Goal: Information Seeking & Learning: Compare options

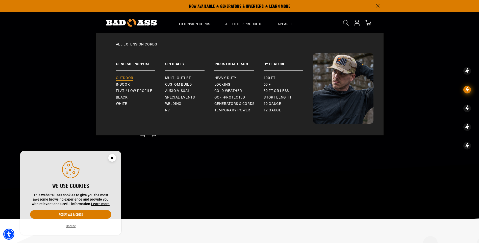
click at [127, 78] on span "Outdoor" at bounding box center [124, 78] width 17 height 5
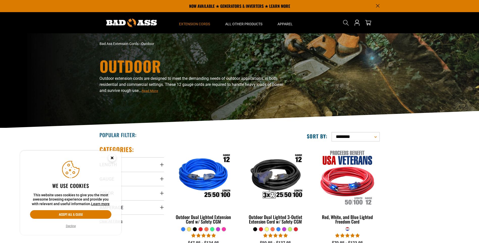
scroll to position [25, 0]
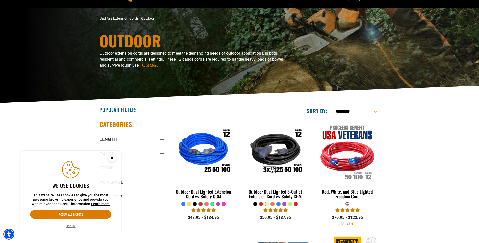
click at [73, 227] on button "Decline" at bounding box center [70, 226] width 13 height 5
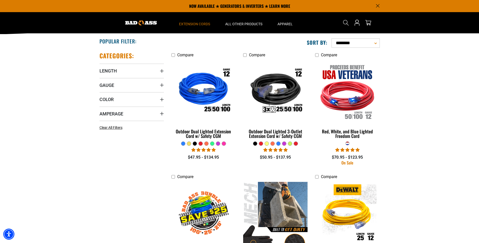
scroll to position [51, 0]
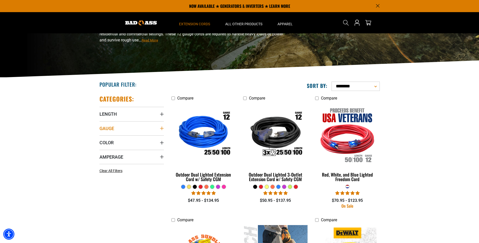
click at [162, 128] on icon "Gauge" at bounding box center [162, 129] width 4 height 4
click at [159, 128] on summary "Gauge" at bounding box center [132, 128] width 64 height 14
click at [162, 115] on icon "Length" at bounding box center [162, 114] width 4 height 4
click at [135, 125] on icon at bounding box center [134, 124] width 4 height 7
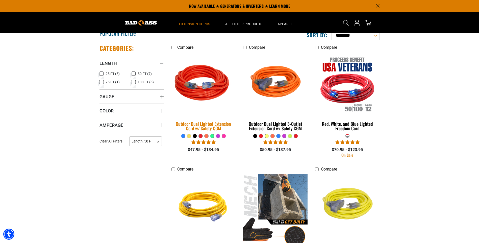
scroll to position [101, 0]
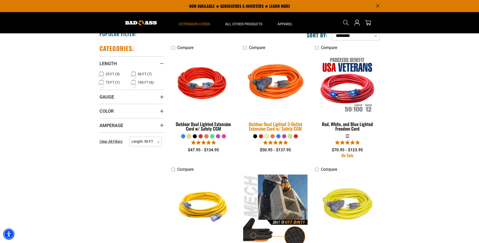
click at [280, 90] on img at bounding box center [275, 84] width 71 height 65
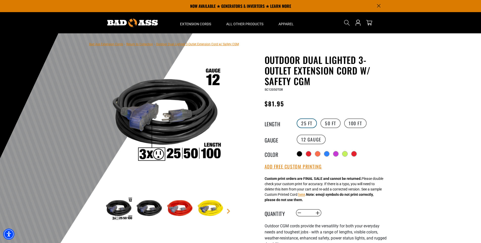
click at [311, 123] on label "25 FT" at bounding box center [307, 123] width 20 height 10
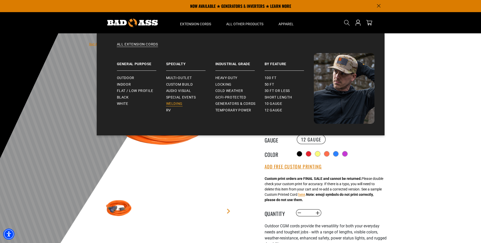
click at [180, 103] on span "Welding" at bounding box center [174, 104] width 16 height 5
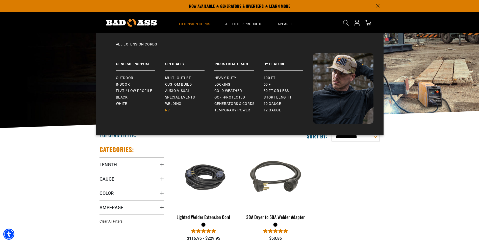
click at [165, 111] on span "RV" at bounding box center [167, 110] width 5 height 5
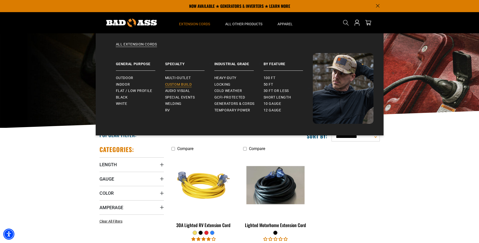
click at [181, 84] on span "Custom Build" at bounding box center [178, 84] width 27 height 5
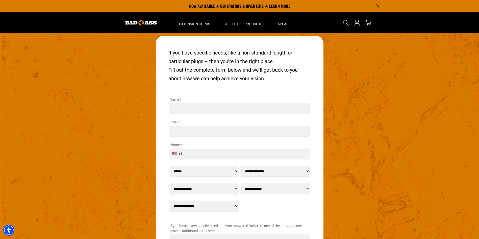
scroll to position [576, 0]
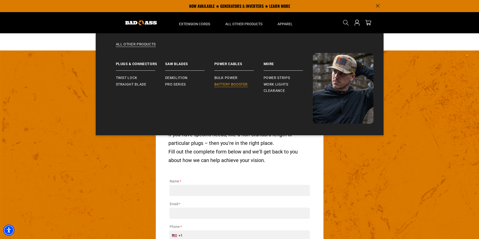
click at [223, 85] on span "Battery Booster" at bounding box center [231, 84] width 34 height 5
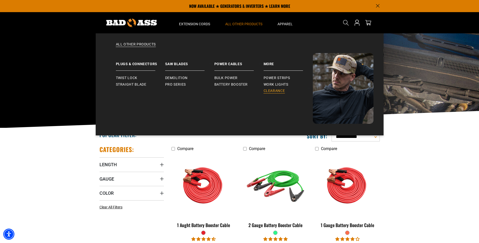
click at [277, 91] on span "Clearance" at bounding box center [274, 91] width 21 height 5
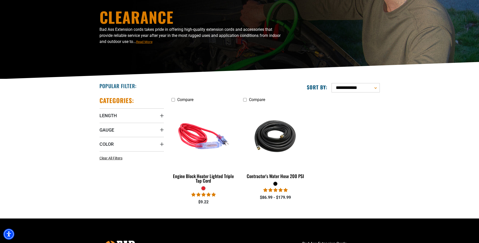
scroll to position [51, 0]
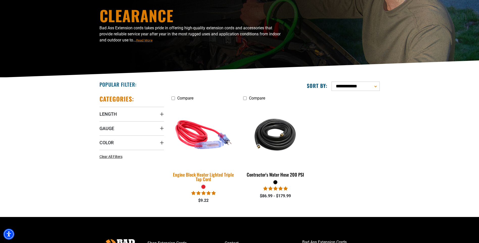
click at [205, 146] on img at bounding box center [203, 134] width 71 height 65
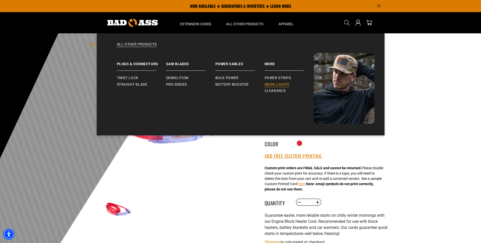
click at [271, 84] on span "Work Lights" at bounding box center [277, 84] width 25 height 5
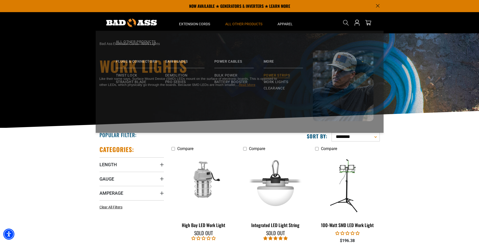
click at [267, 77] on span "Power Strips" at bounding box center [277, 78] width 27 height 5
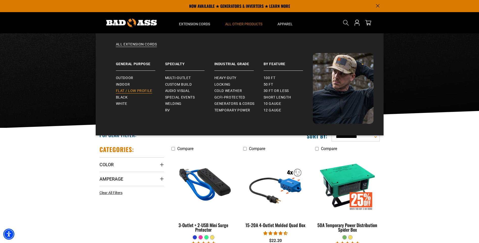
click at [126, 90] on span "Flat / Low Profile" at bounding box center [134, 91] width 37 height 5
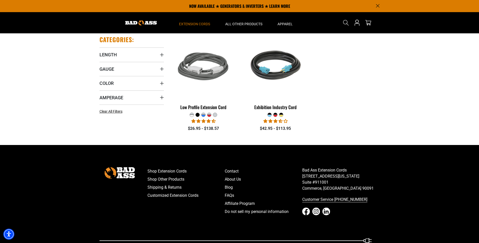
scroll to position [101, 0]
